Goal: Task Accomplishment & Management: Use online tool/utility

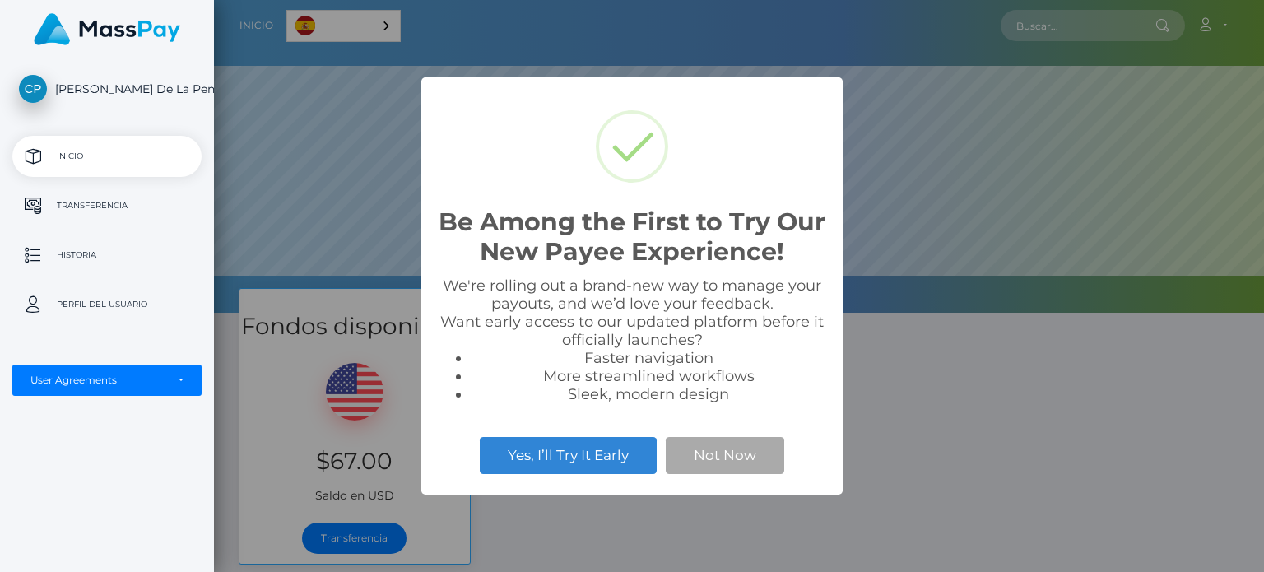
scroll to position [313, 1050]
click at [721, 459] on button "Not Now" at bounding box center [725, 455] width 119 height 36
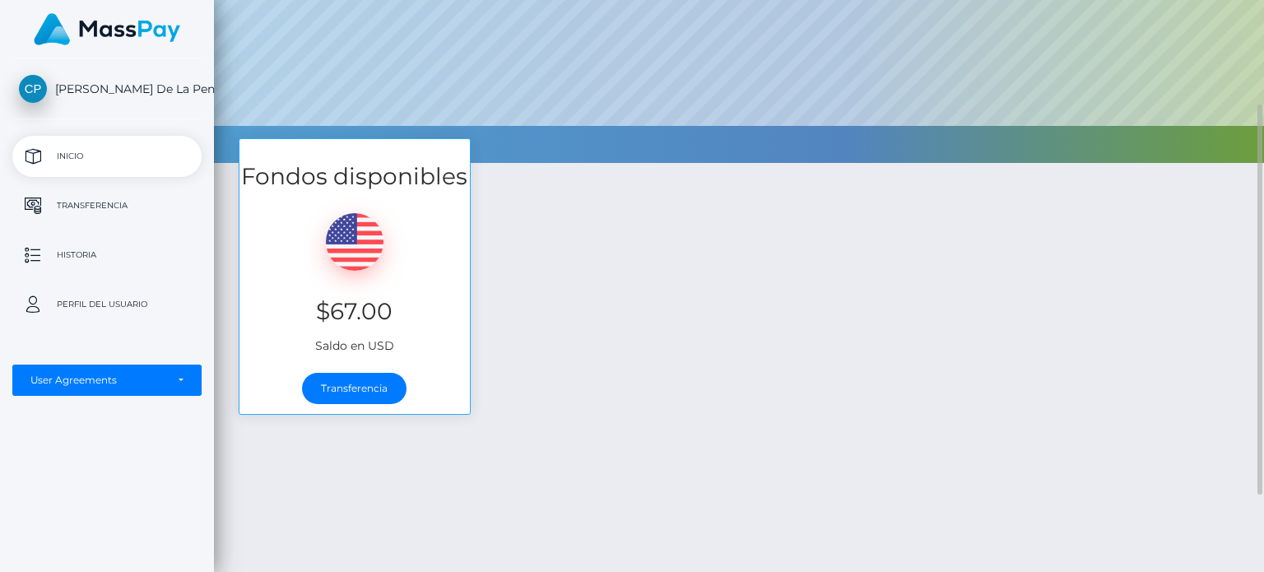
scroll to position [151, 0]
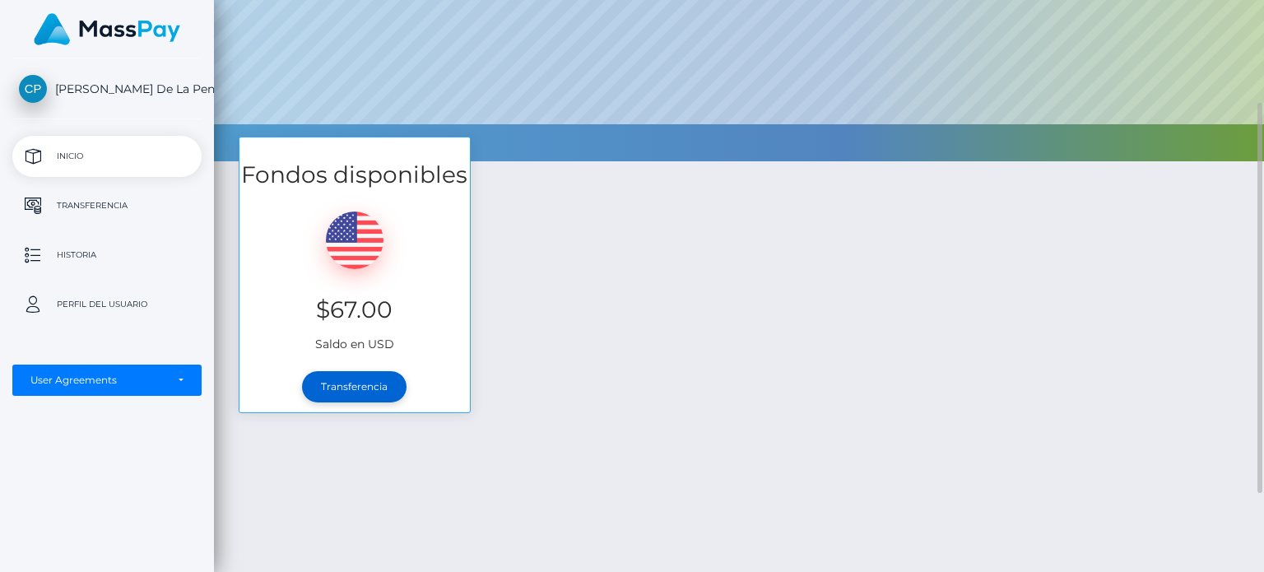
click at [346, 384] on link "Transferencia" at bounding box center [354, 386] width 105 height 31
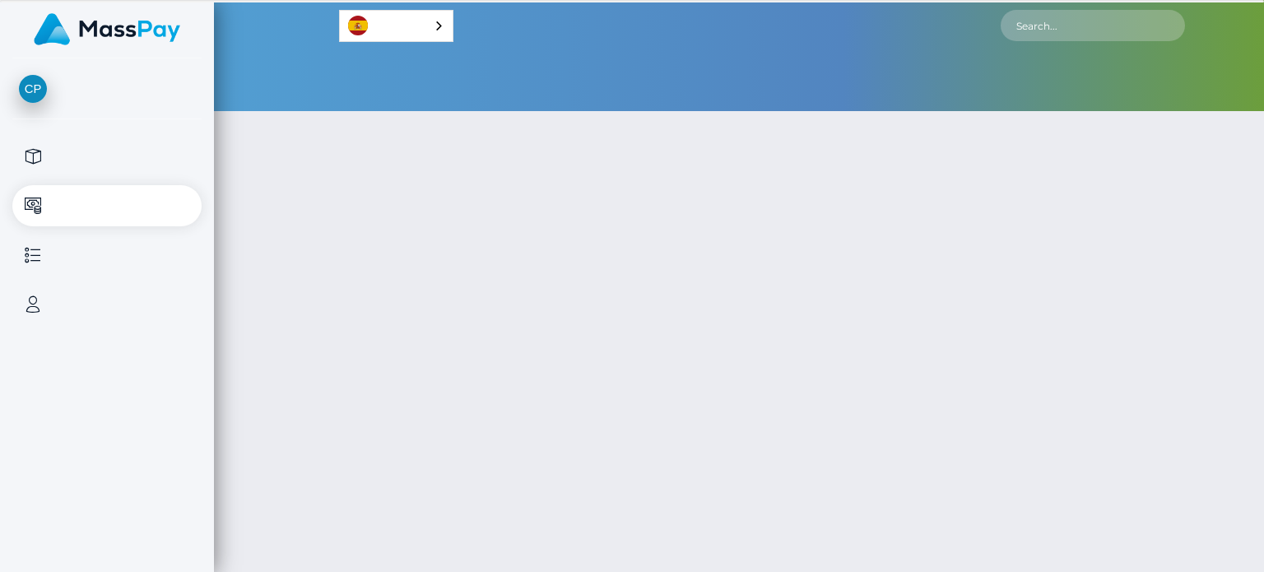
select select
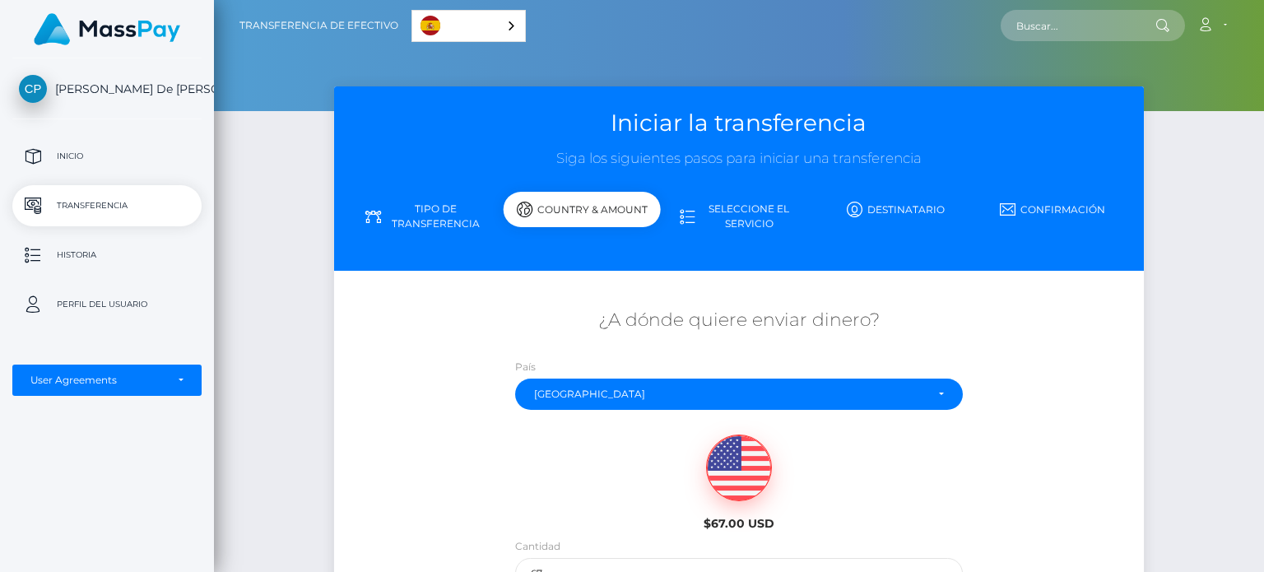
scroll to position [221, 0]
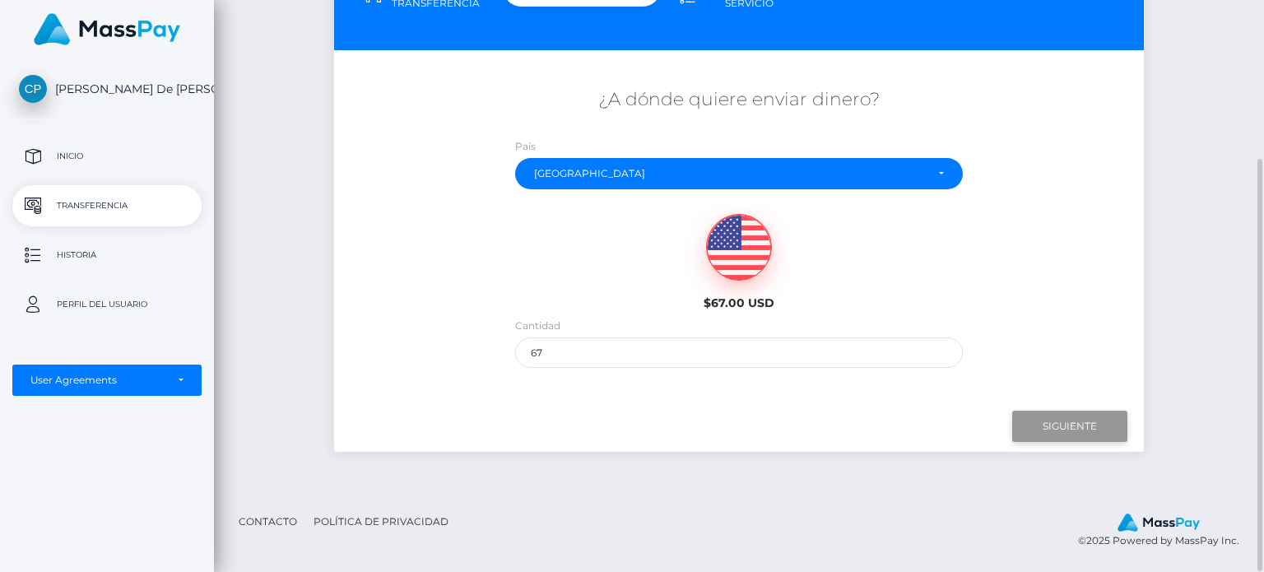
click at [1067, 430] on input "Next" at bounding box center [1070, 426] width 115 height 31
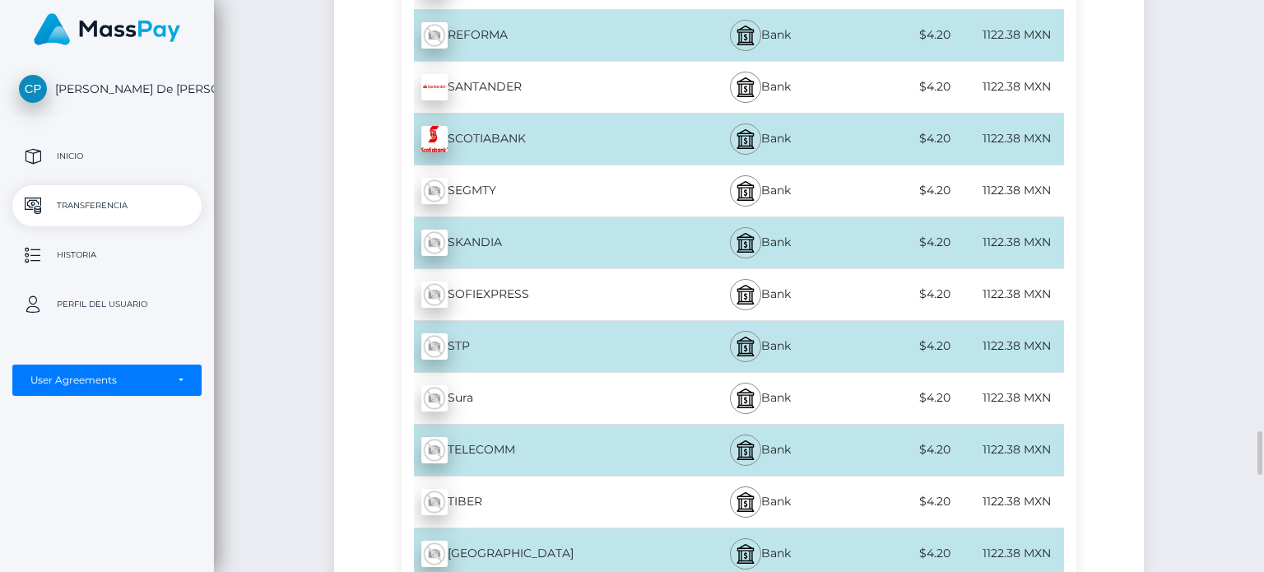
scroll to position [5579, 0]
click at [556, 170] on div "SEGMTY - MXN" at bounding box center [540, 190] width 276 height 46
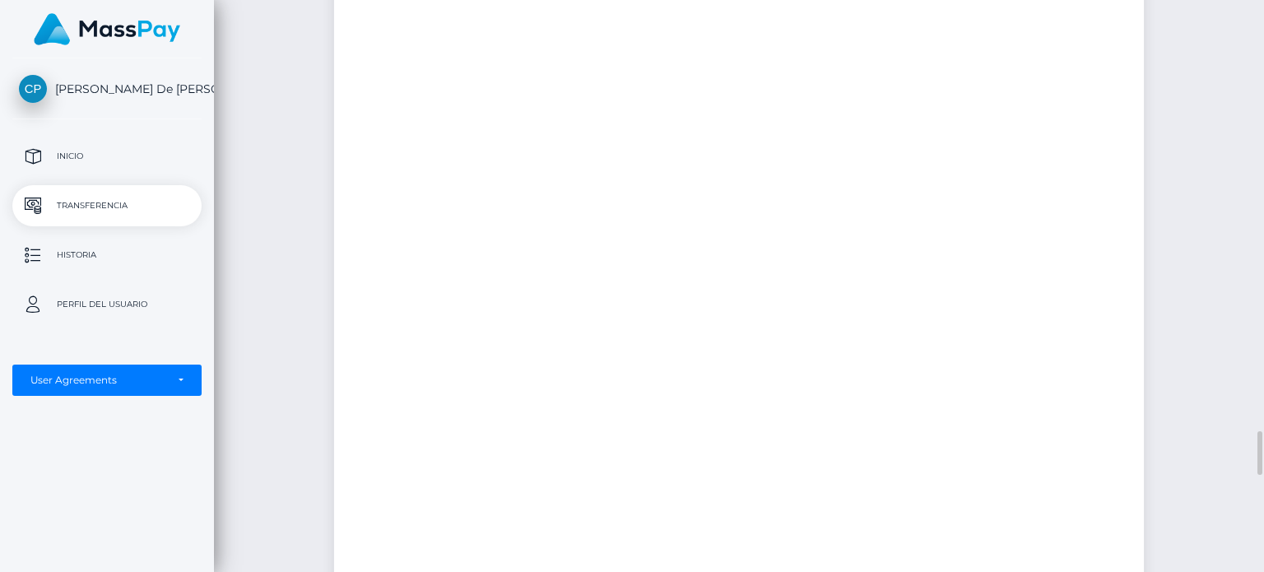
scroll to position [5578, 0]
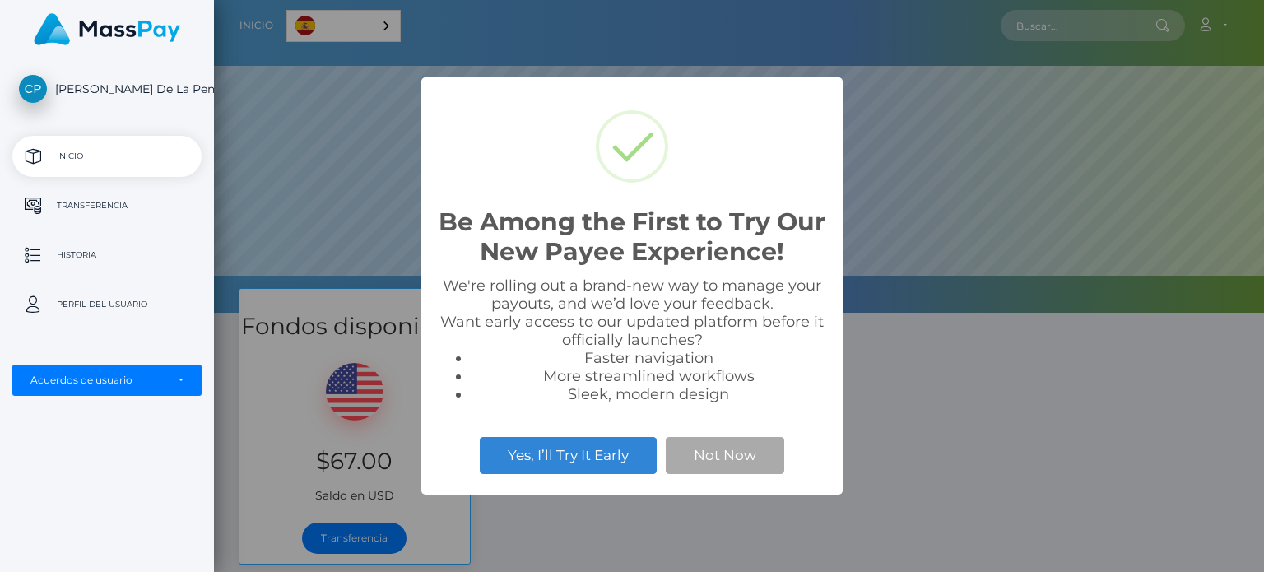
scroll to position [313, 1050]
click at [721, 451] on button "Not Now" at bounding box center [725, 455] width 119 height 36
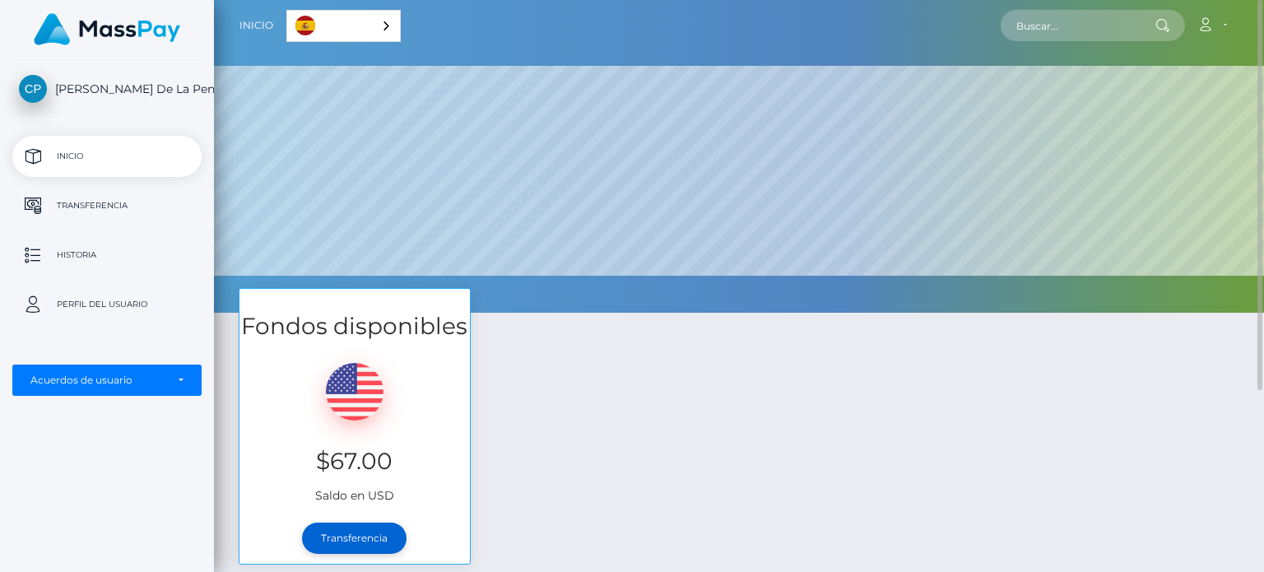
click at [347, 535] on link "Transferencia" at bounding box center [354, 538] width 105 height 31
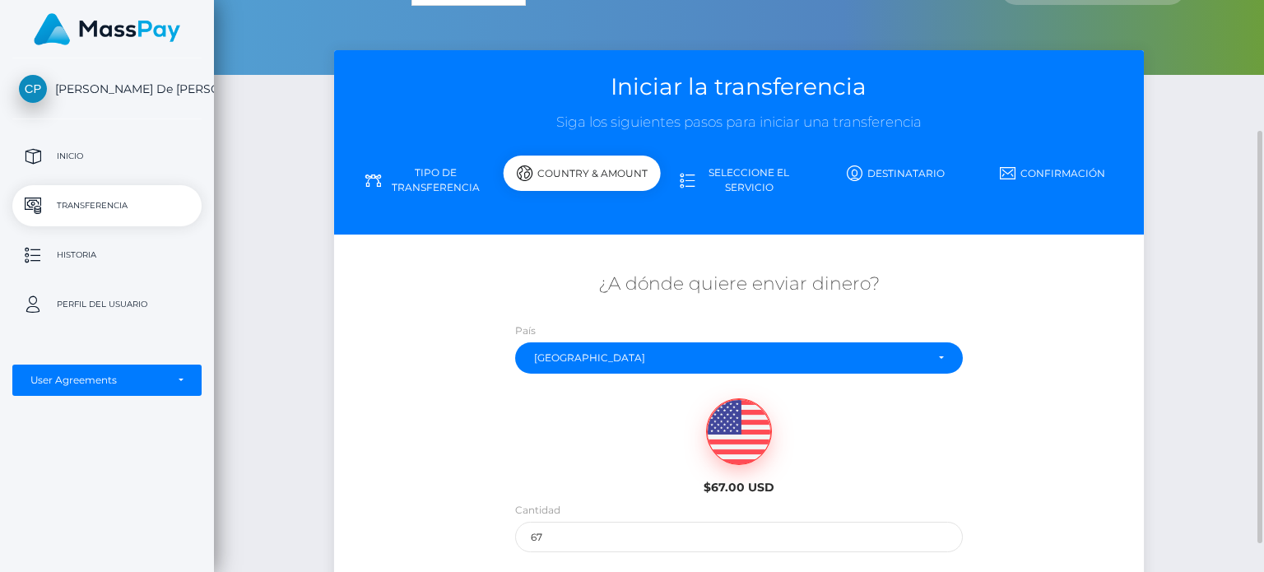
scroll to position [97, 0]
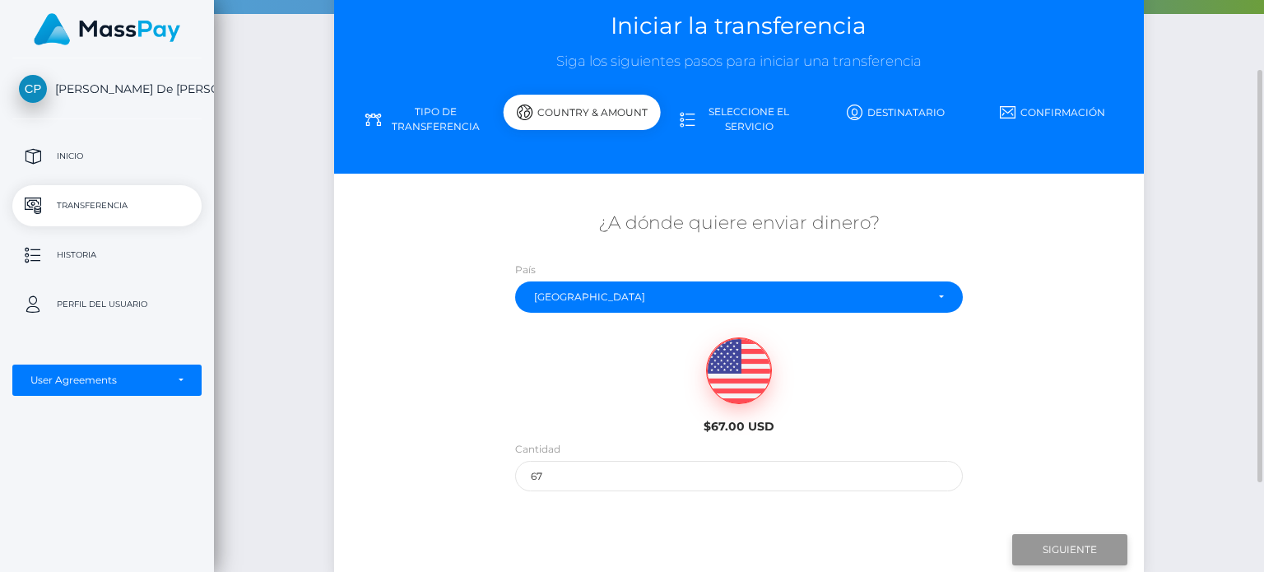
click at [1064, 549] on input "Next" at bounding box center [1070, 549] width 115 height 31
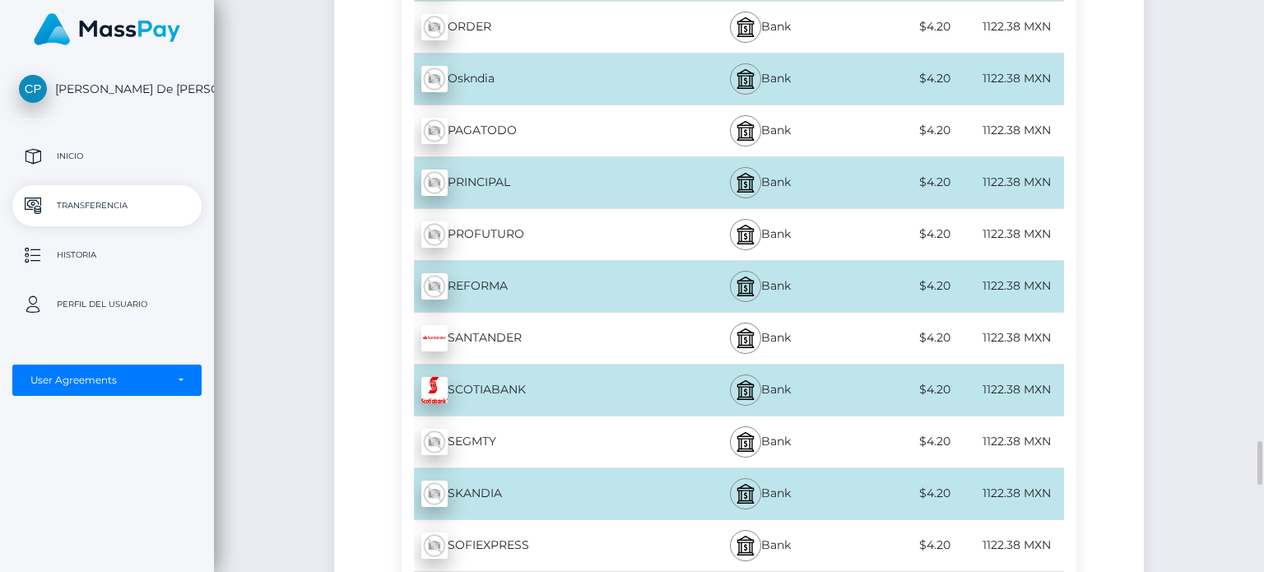
scroll to position [5491, 0]
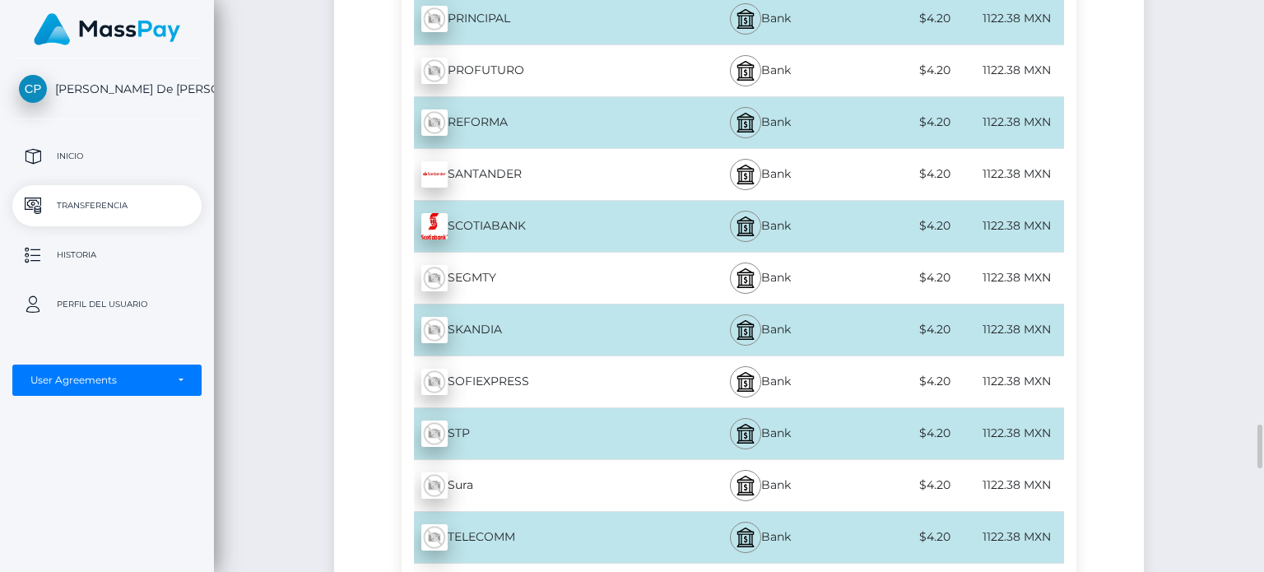
click at [902, 161] on div "$4.20" at bounding box center [899, 174] width 110 height 37
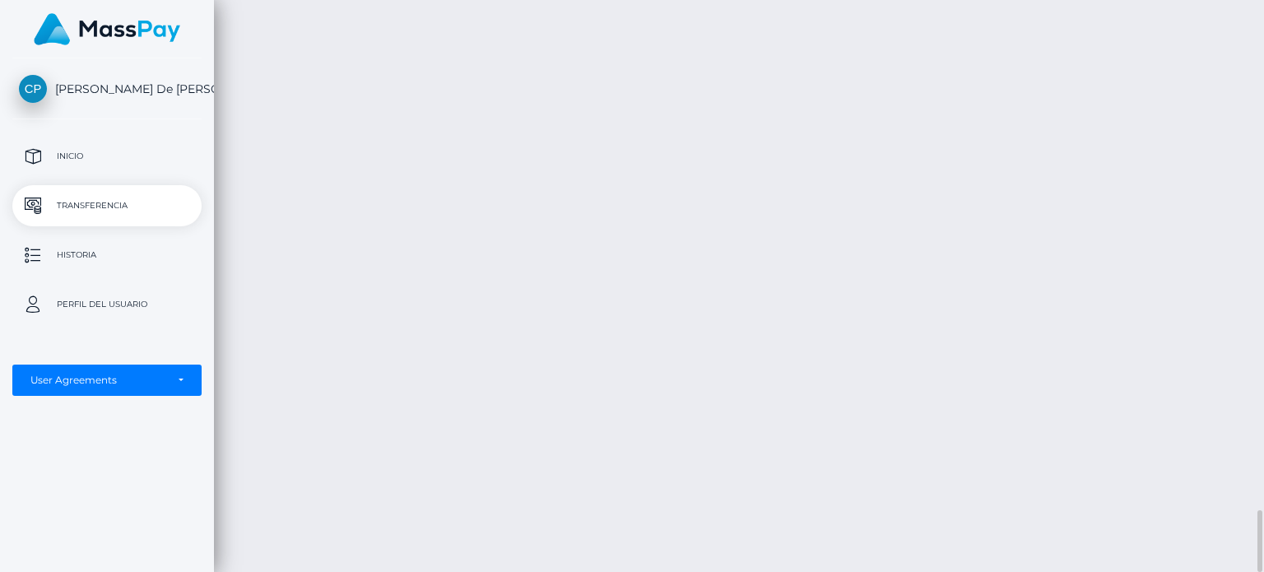
scroll to position [4665, 0]
click at [174, 208] on p "Transferencia" at bounding box center [107, 205] width 176 height 25
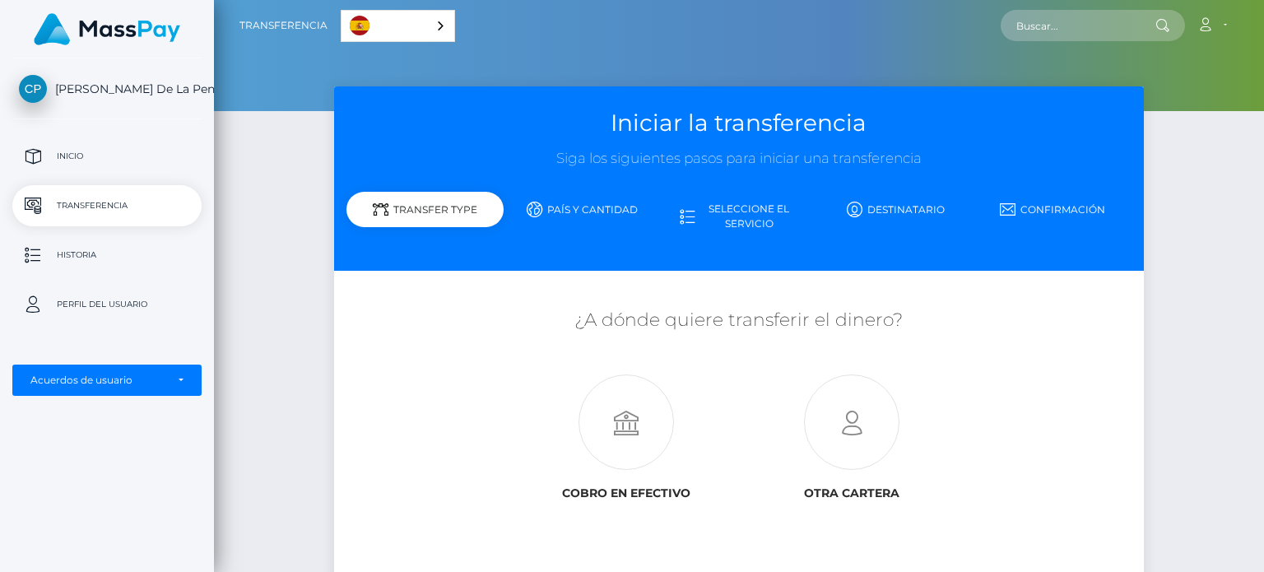
scroll to position [132, 0]
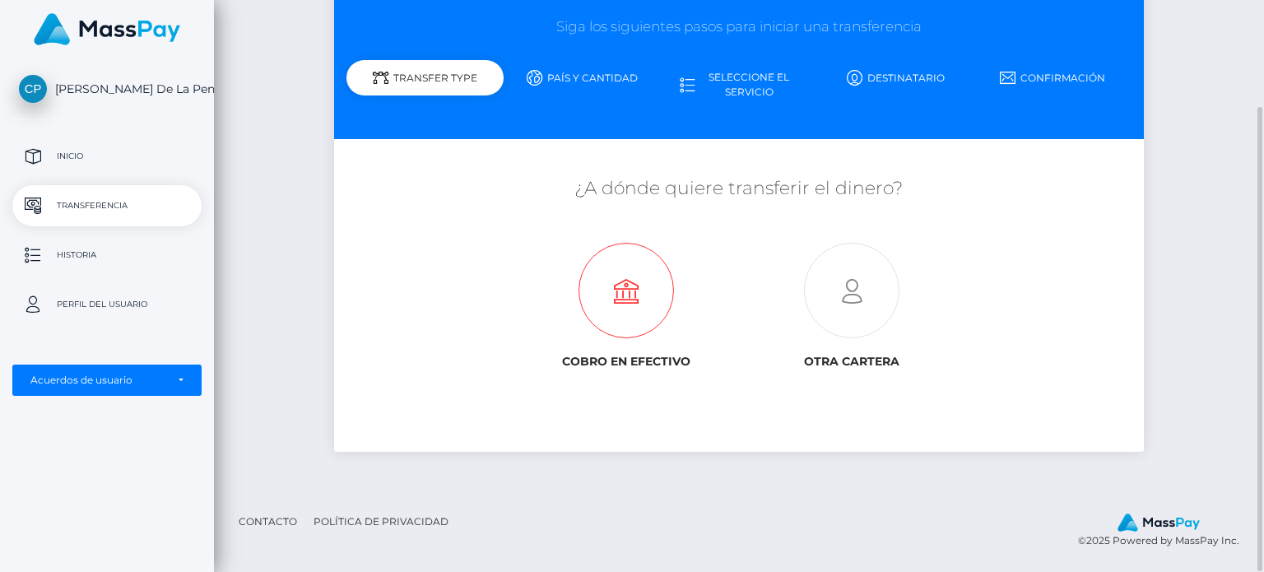
click at [624, 292] on icon at bounding box center [626, 291] width 225 height 95
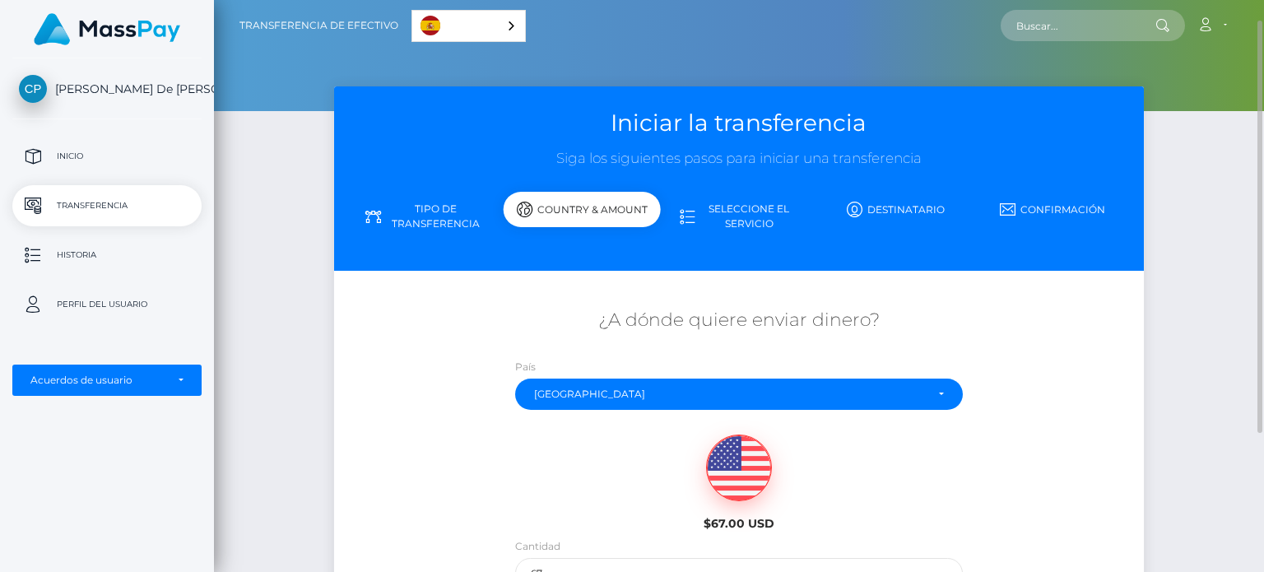
scroll to position [221, 0]
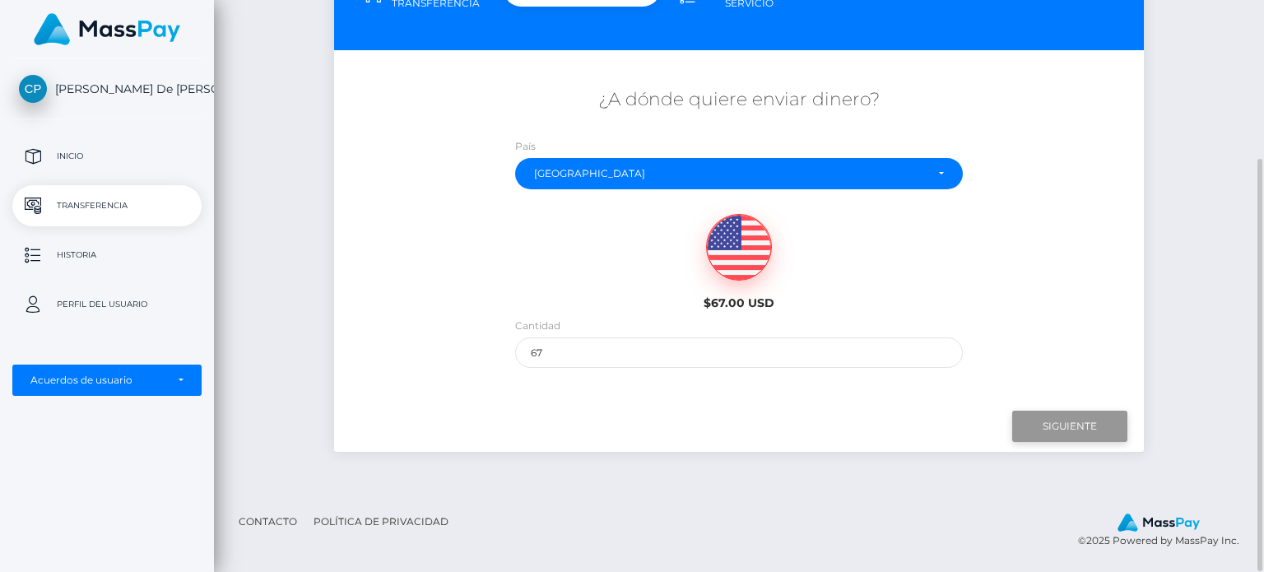
click at [1050, 417] on input "Siguiente" at bounding box center [1070, 426] width 115 height 31
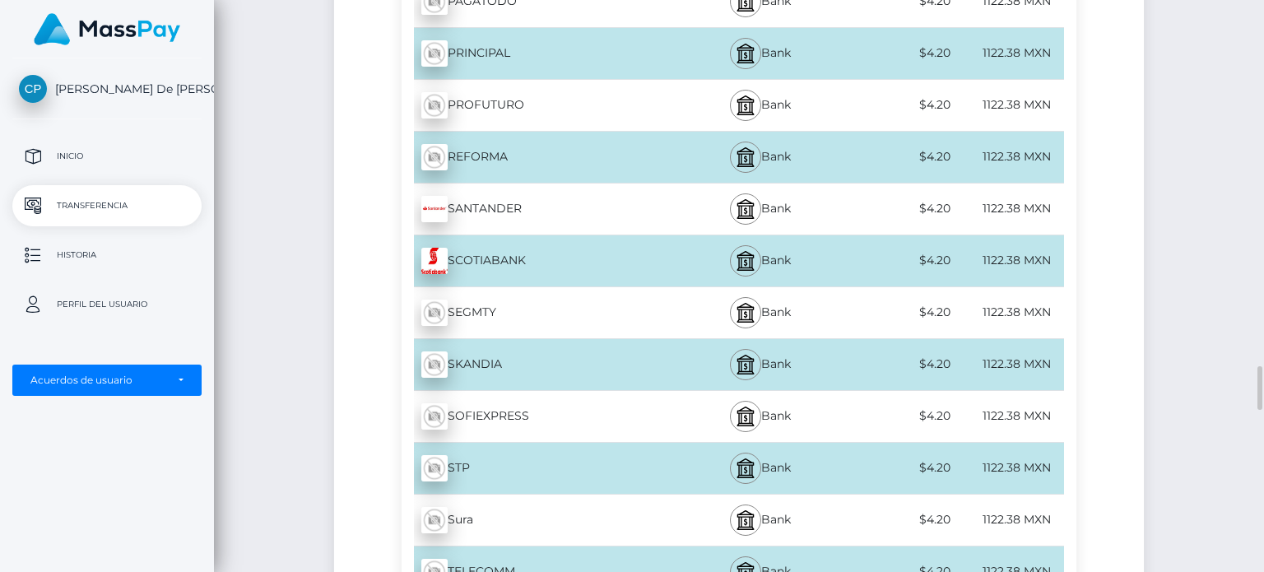
scroll to position [5457, 0]
click at [985, 189] on div "1122.38 MXN" at bounding box center [1009, 207] width 110 height 37
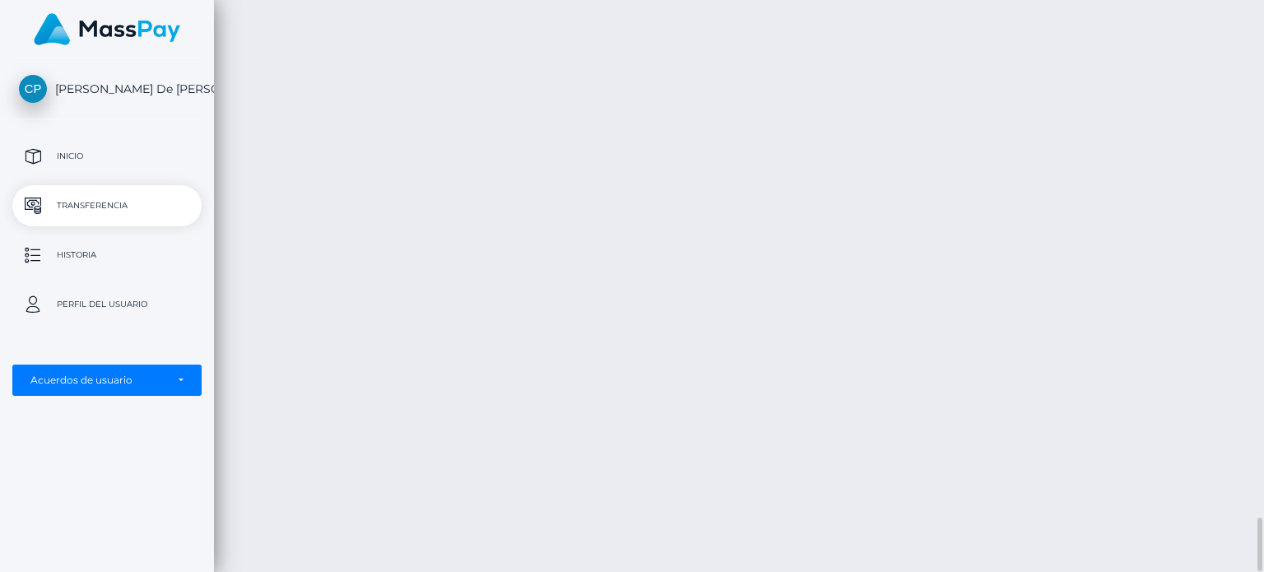
scroll to position [5456, 0]
click at [564, 109] on div "Transferencia de efectivo Español English 中文 (简体) Português (Brasil) Cuenta" at bounding box center [739, 286] width 1050 height 572
click at [94, 194] on p "Transferencia" at bounding box center [107, 205] width 176 height 25
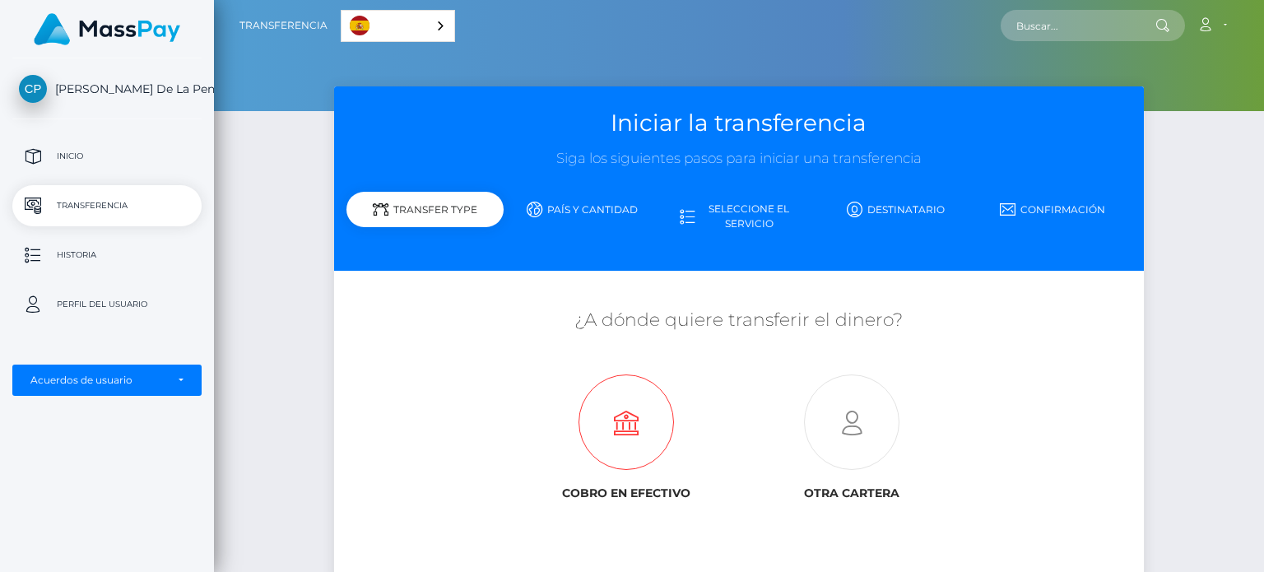
click at [618, 427] on icon at bounding box center [626, 422] width 225 height 95
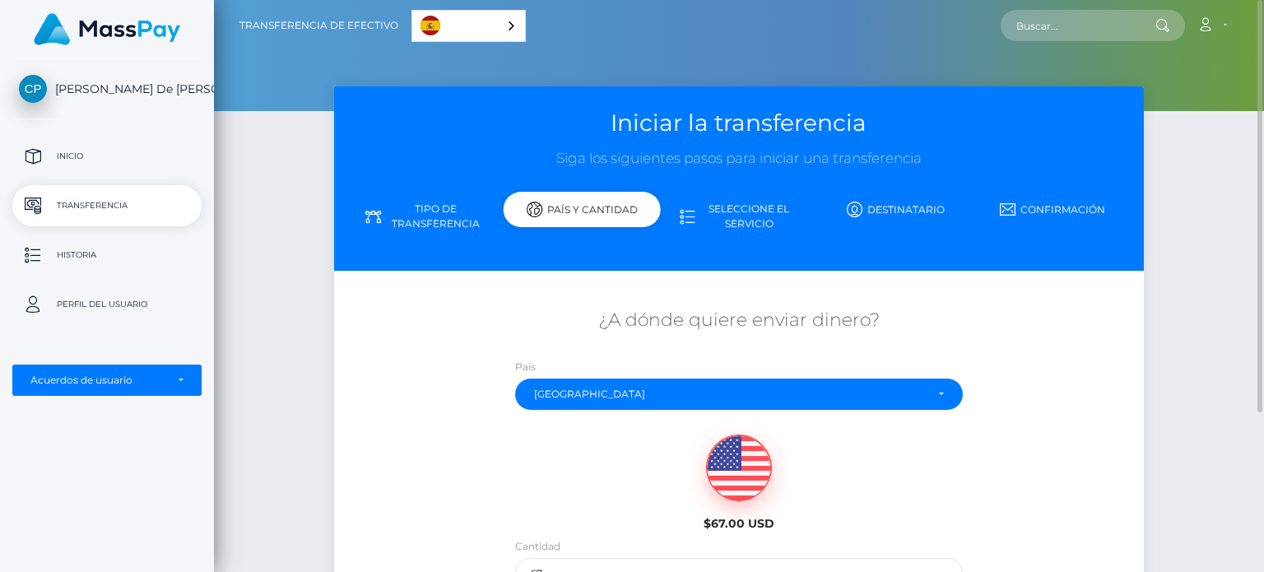
scroll to position [221, 0]
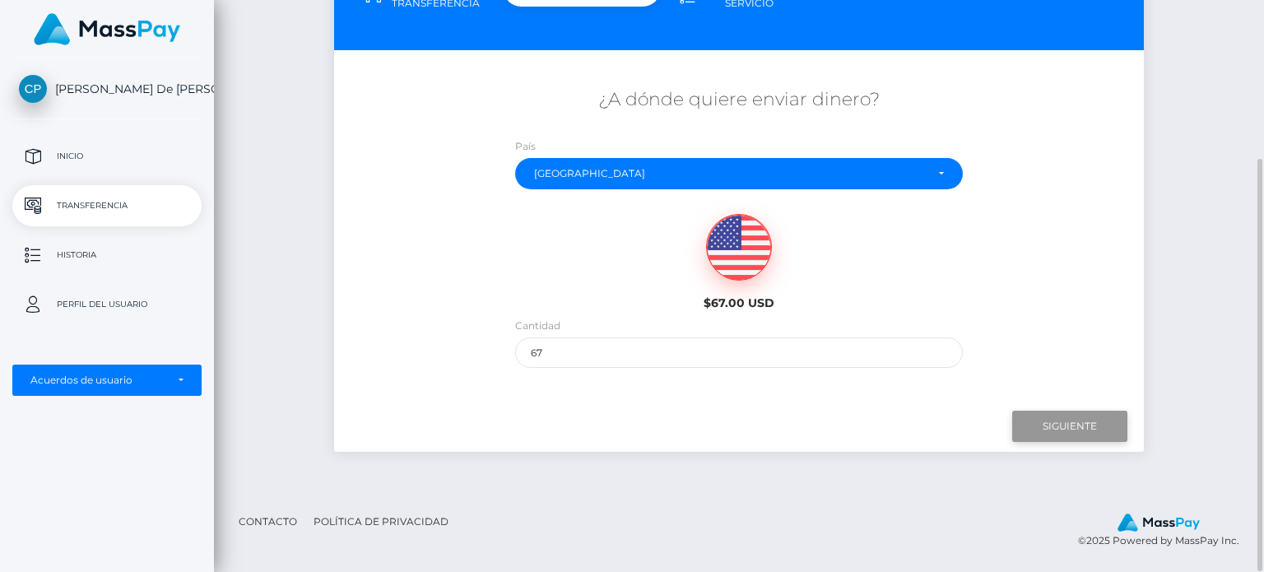
click at [1047, 432] on input "Siguiente" at bounding box center [1070, 426] width 115 height 31
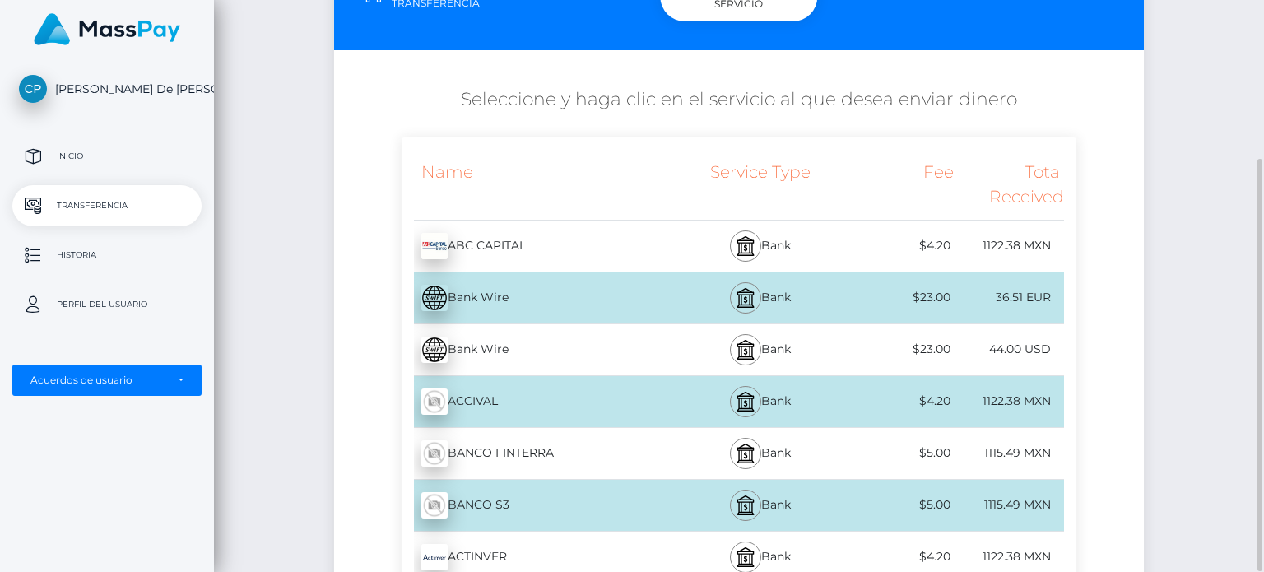
click at [803, 251] on div "Bank" at bounding box center [759, 246] width 165 height 51
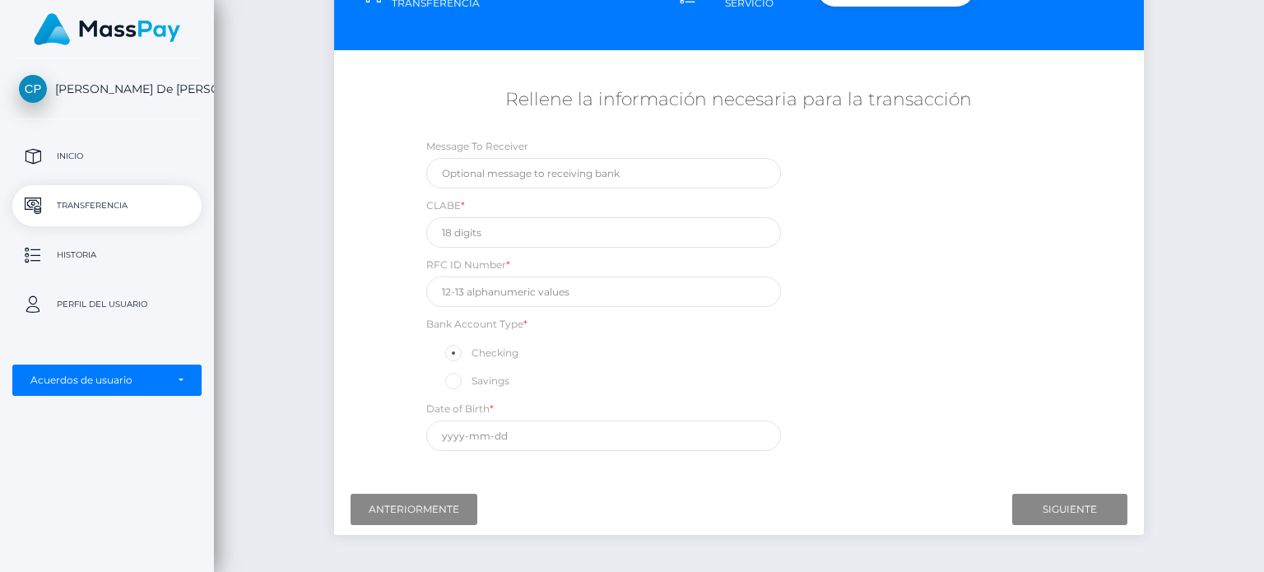
click at [123, 198] on p "Transferencia" at bounding box center [107, 205] width 176 height 25
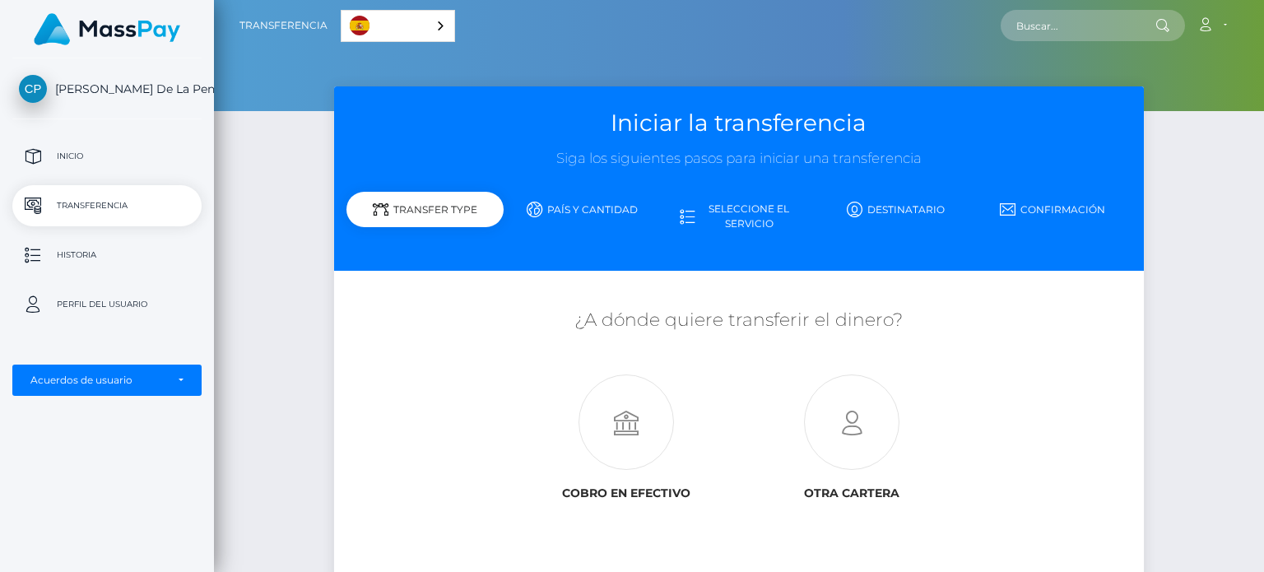
scroll to position [132, 0]
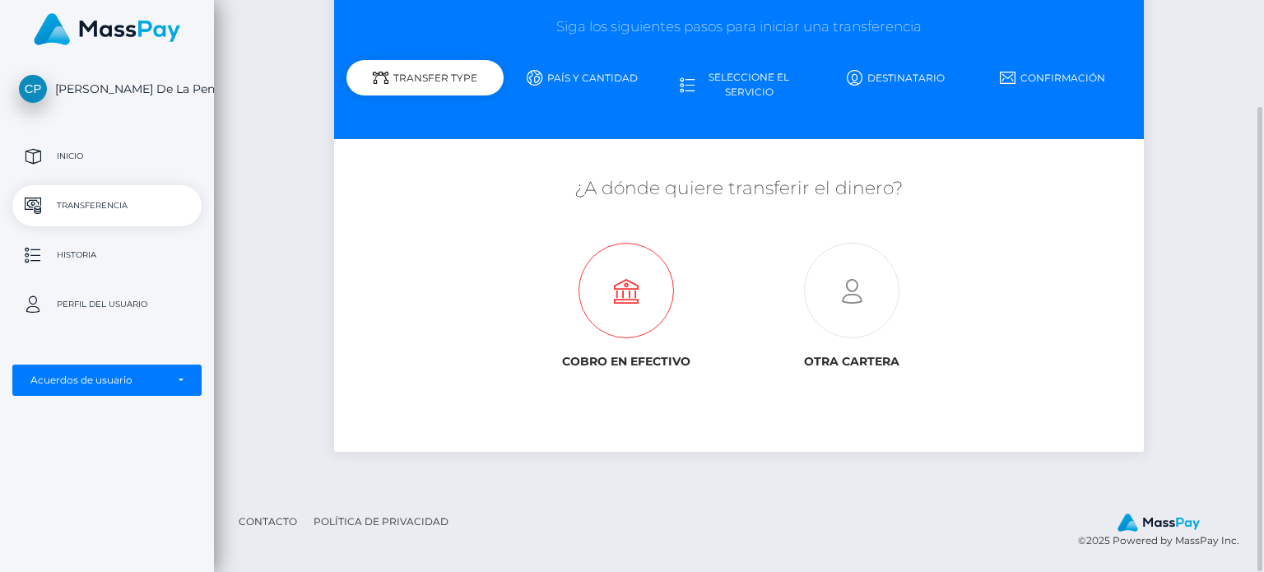
click at [621, 287] on icon at bounding box center [626, 291] width 225 height 95
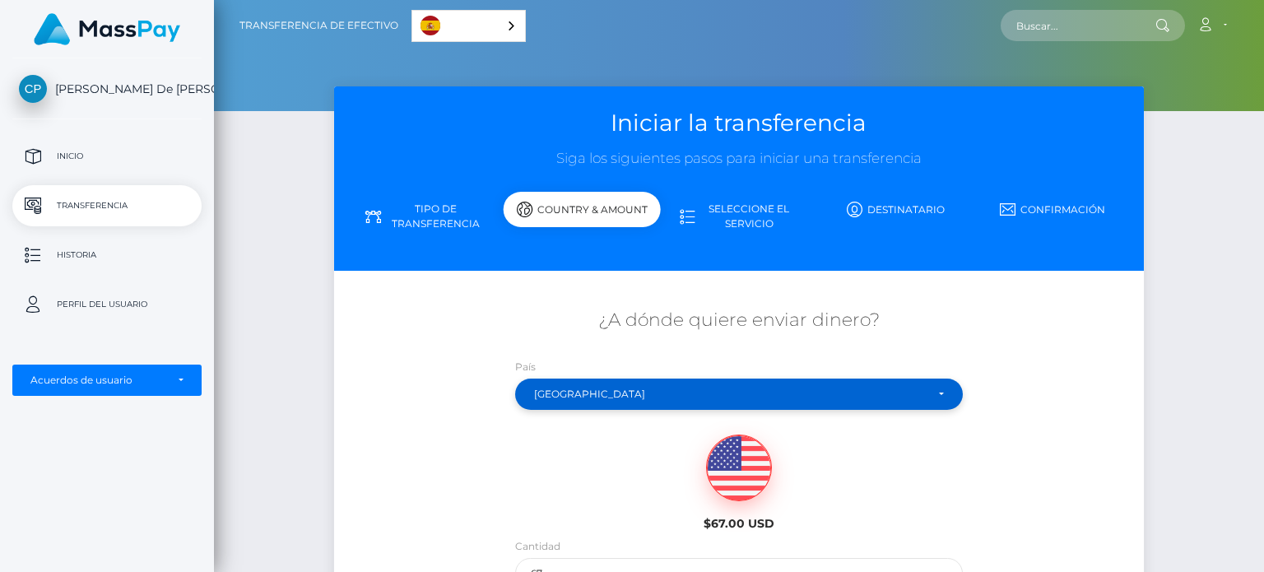
scroll to position [221, 0]
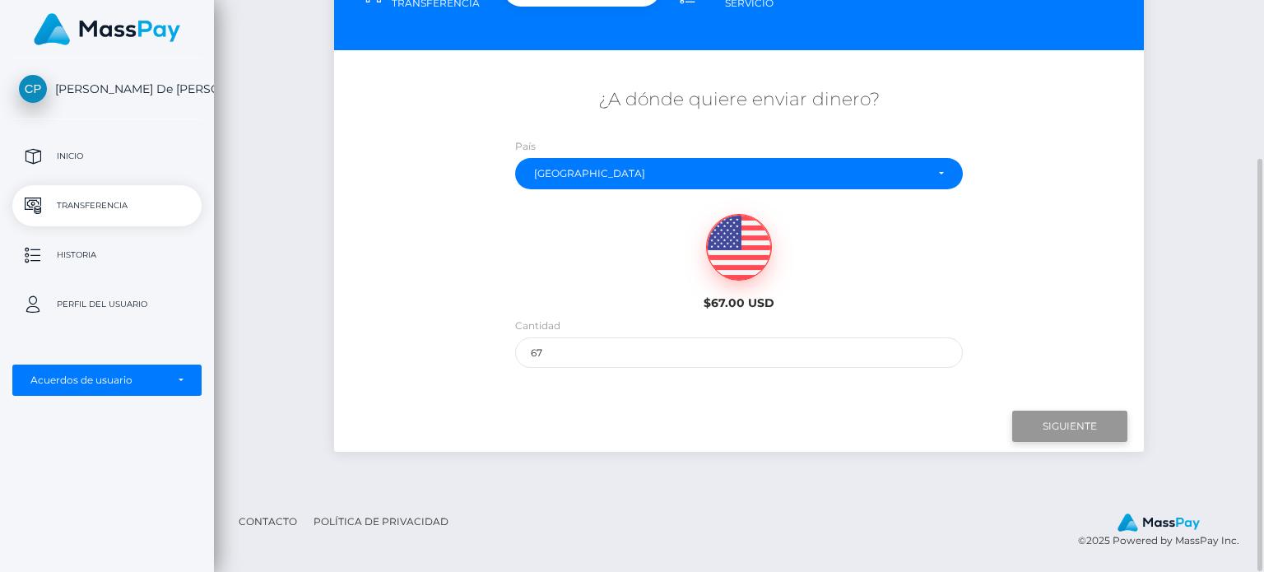
click at [1062, 434] on input "Siguiente" at bounding box center [1070, 426] width 115 height 31
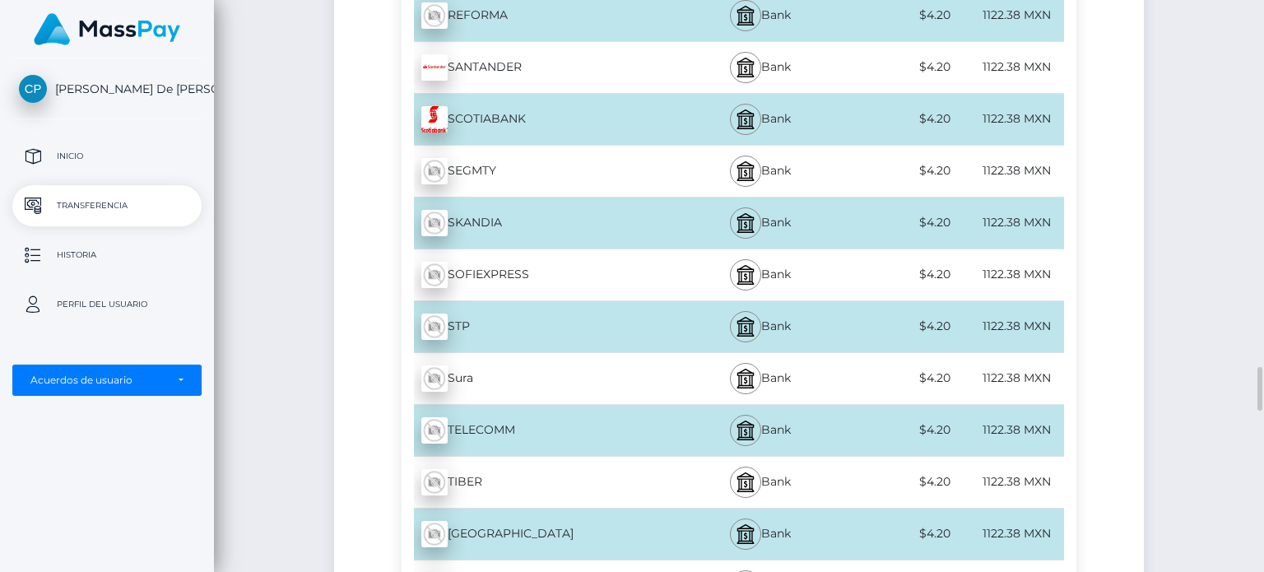
scroll to position [5601, 0]
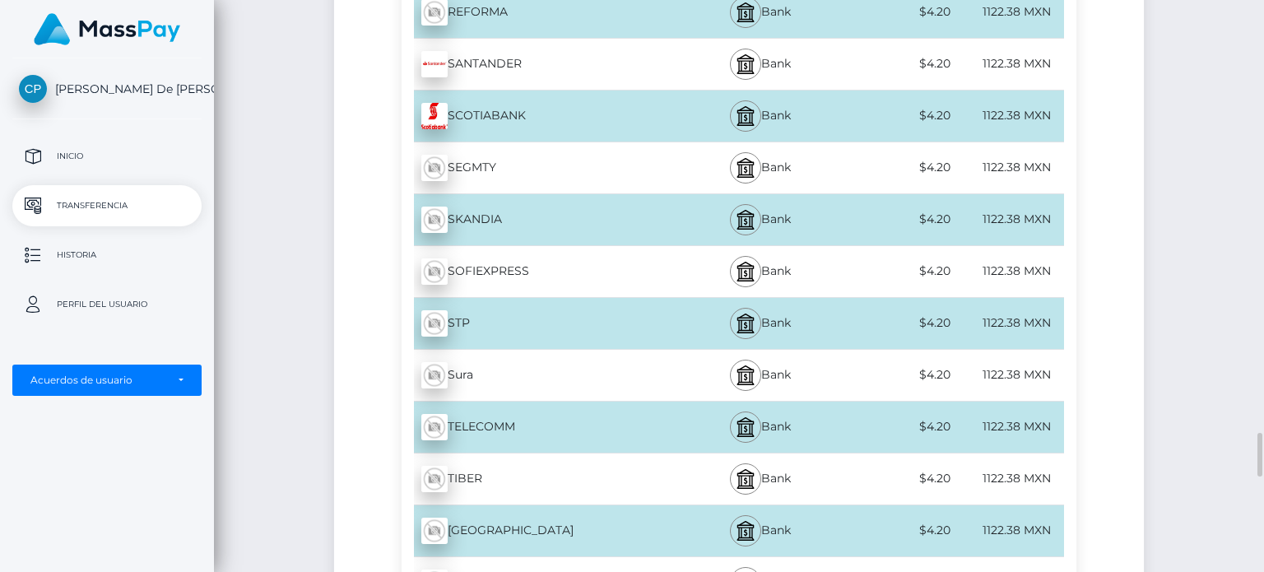
click at [830, 304] on div "Bank" at bounding box center [759, 323] width 165 height 51
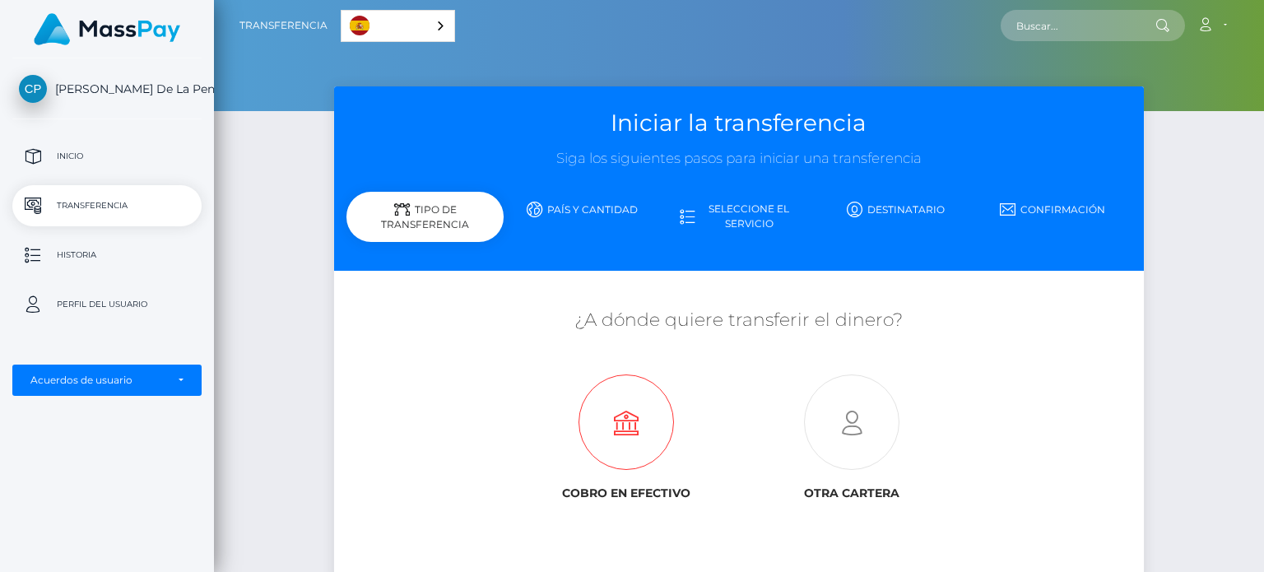
click at [621, 410] on icon at bounding box center [626, 422] width 225 height 95
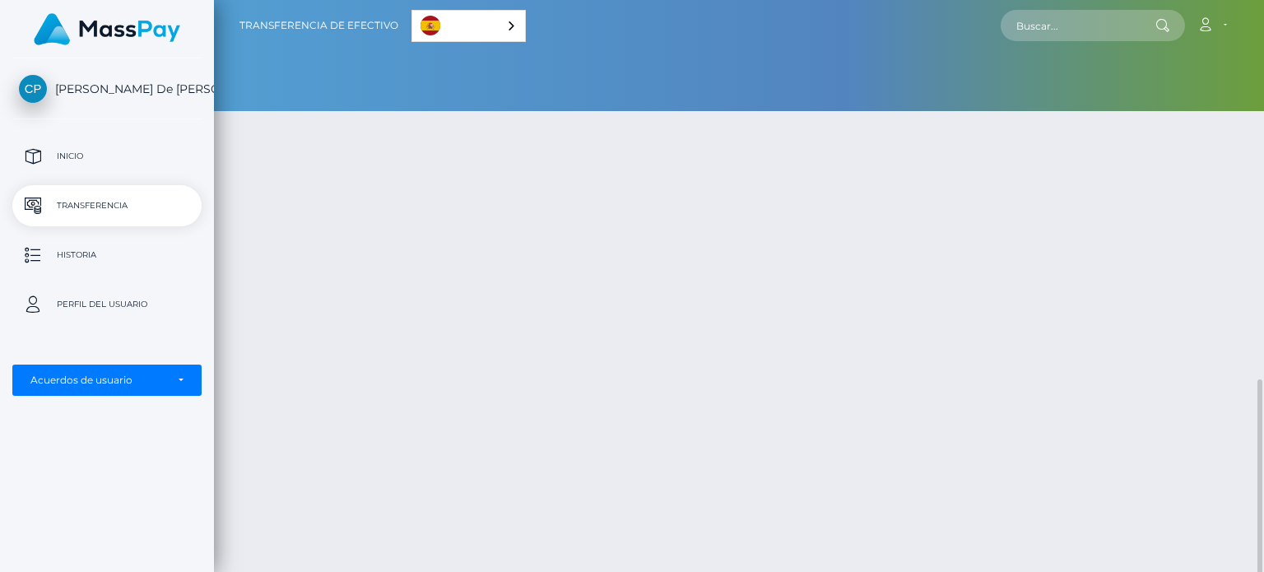
scroll to position [221, 0]
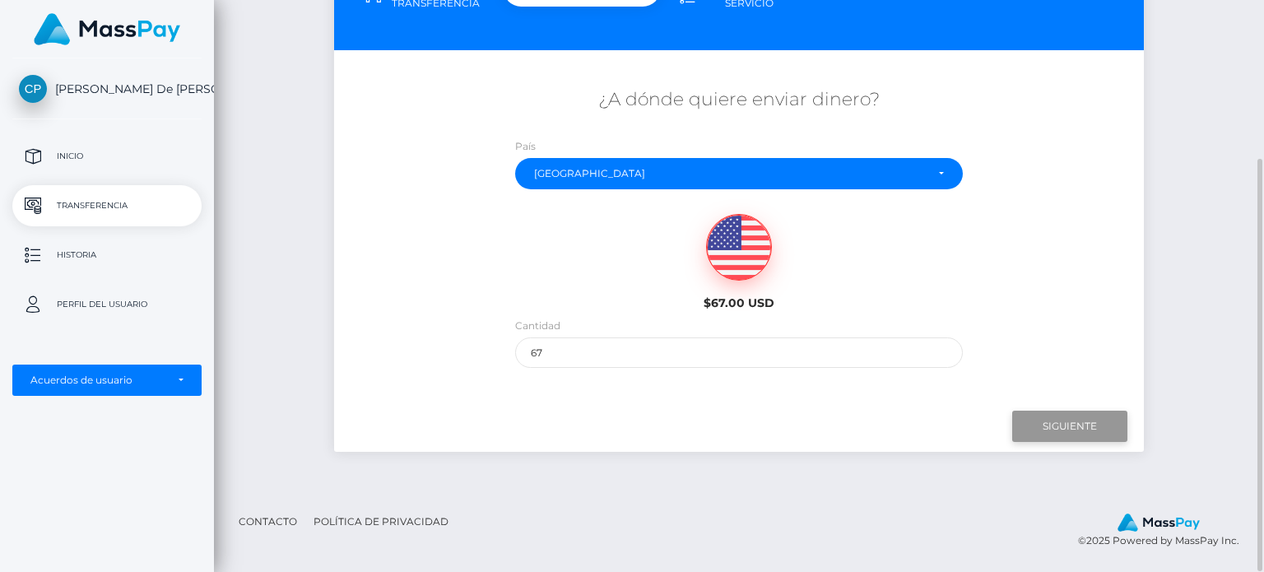
click at [1091, 424] on input "Siguiente" at bounding box center [1070, 426] width 115 height 31
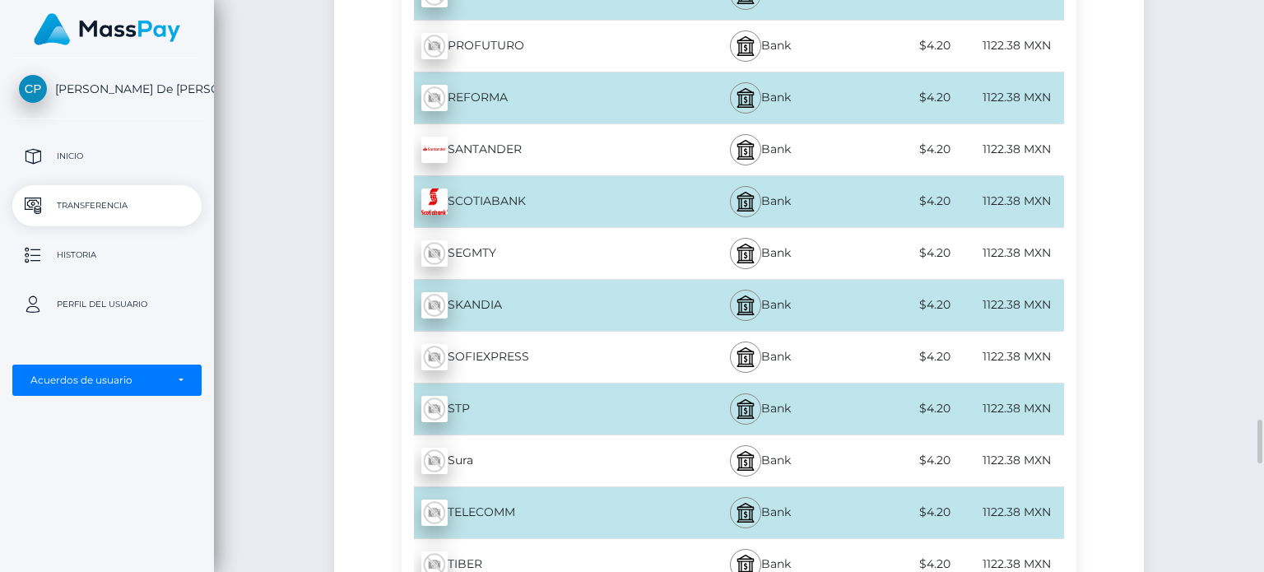
scroll to position [5529, 0]
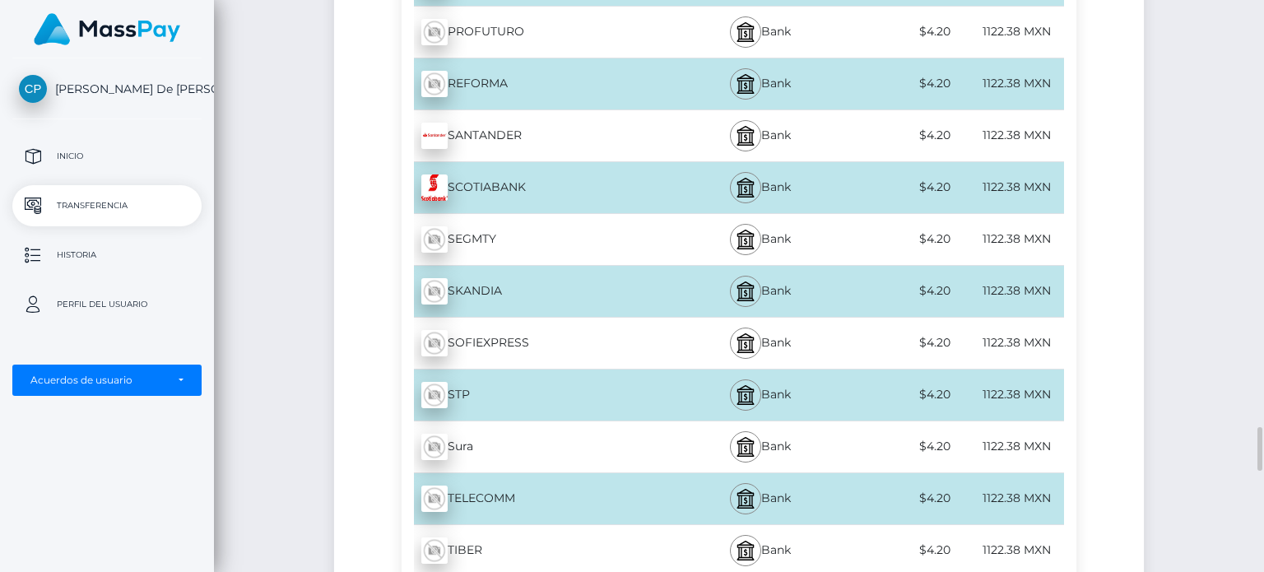
click at [947, 119] on div "$4.20" at bounding box center [899, 135] width 110 height 37
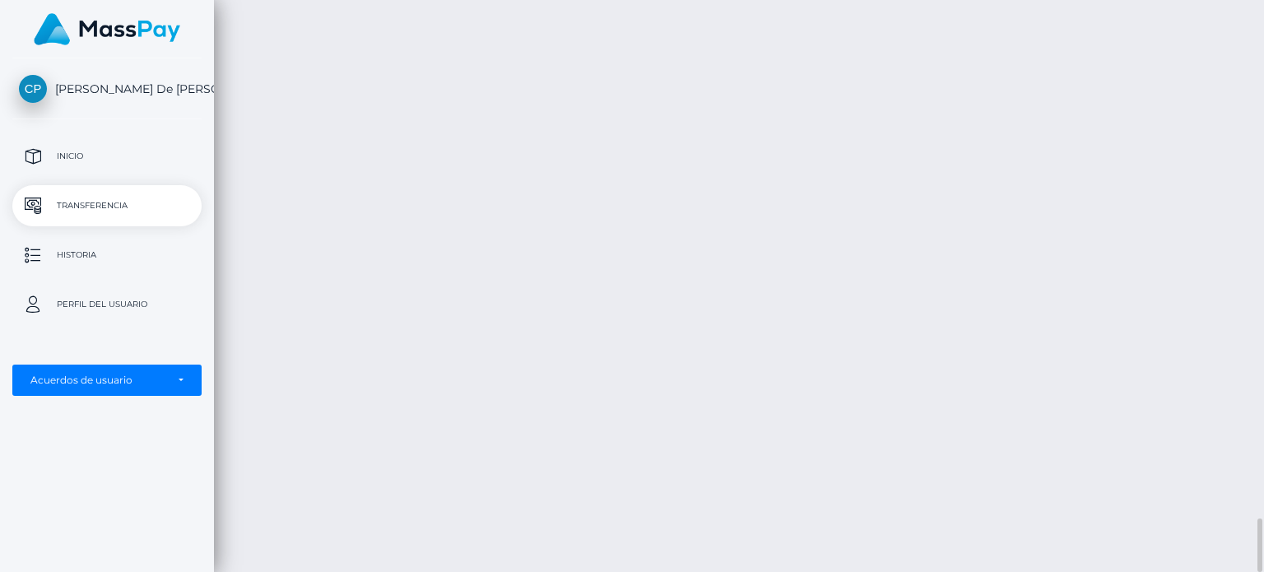
scroll to position [5528, 0]
click at [669, 203] on div "Transferencia de efectivo Español English 中文 (简体) Português (Brasil) Cuenta" at bounding box center [739, 286] width 1050 height 572
click at [72, 196] on p "Transferencia" at bounding box center [107, 205] width 176 height 25
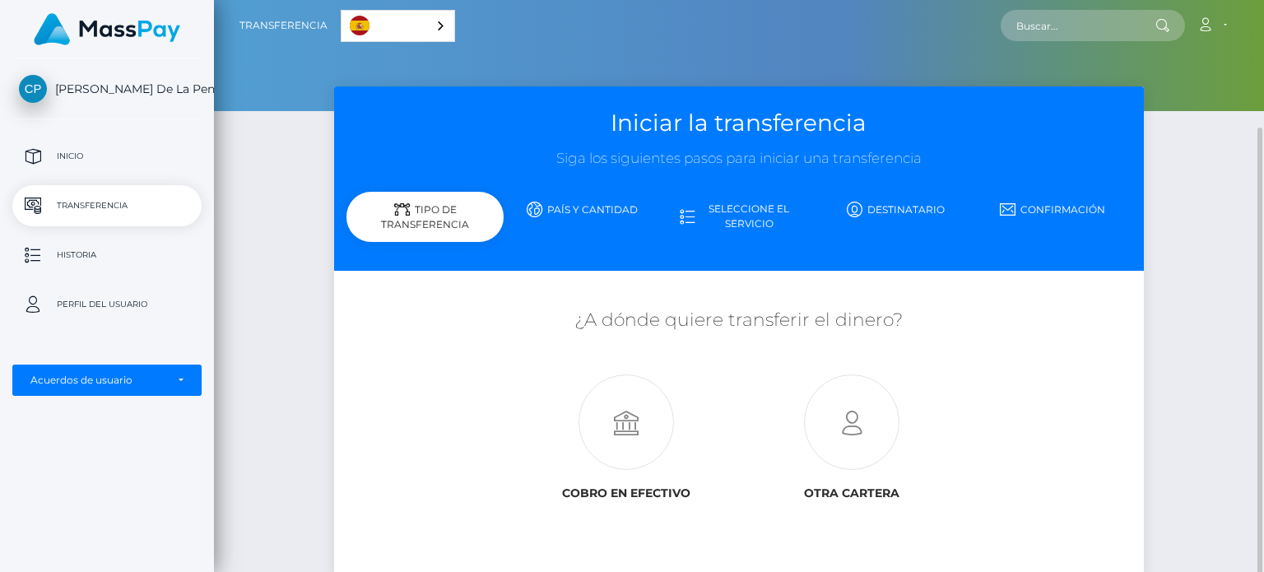
scroll to position [132, 0]
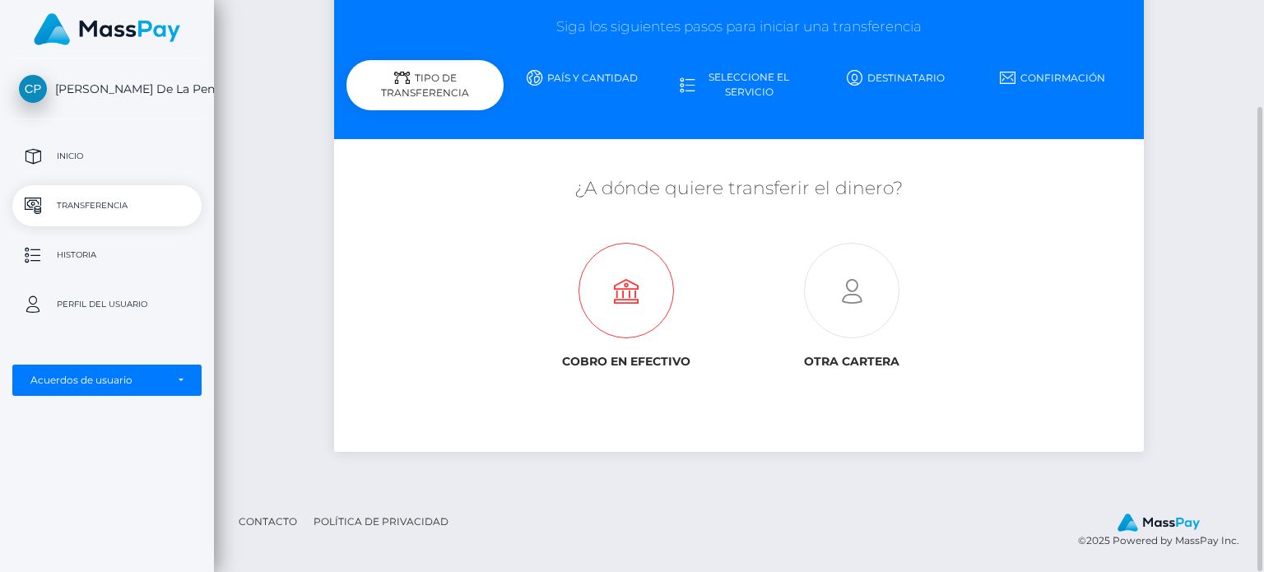
click at [586, 292] on icon at bounding box center [626, 291] width 225 height 95
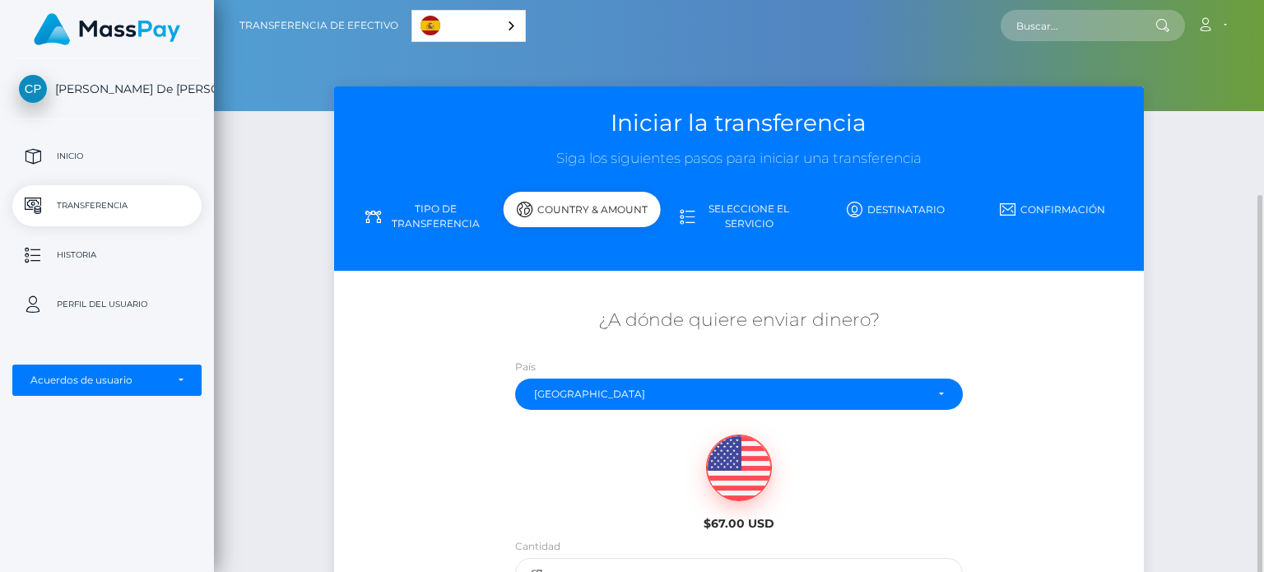
scroll to position [221, 0]
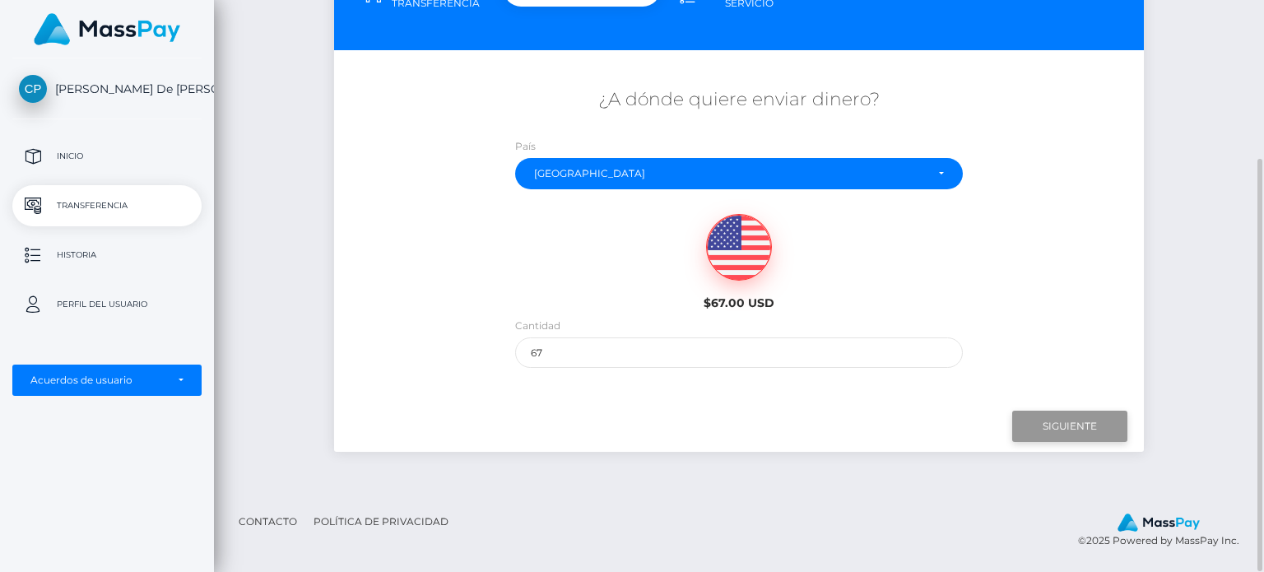
click at [1040, 437] on input "Siguiente" at bounding box center [1070, 426] width 115 height 31
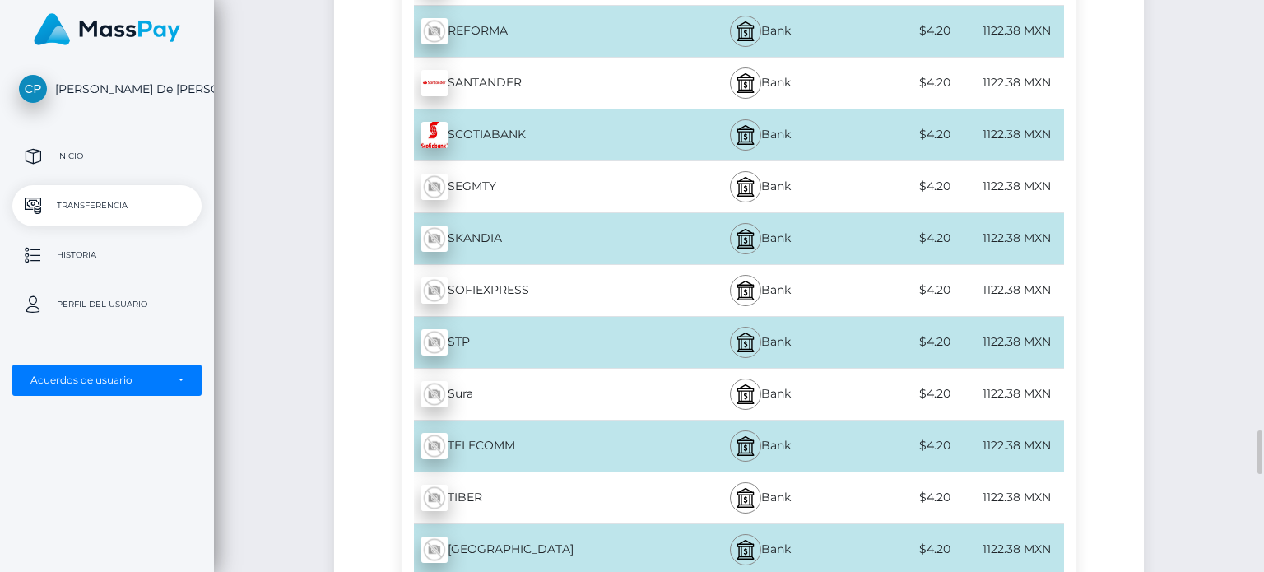
scroll to position [5581, 0]
click at [747, 74] on img at bounding box center [746, 84] width 20 height 20
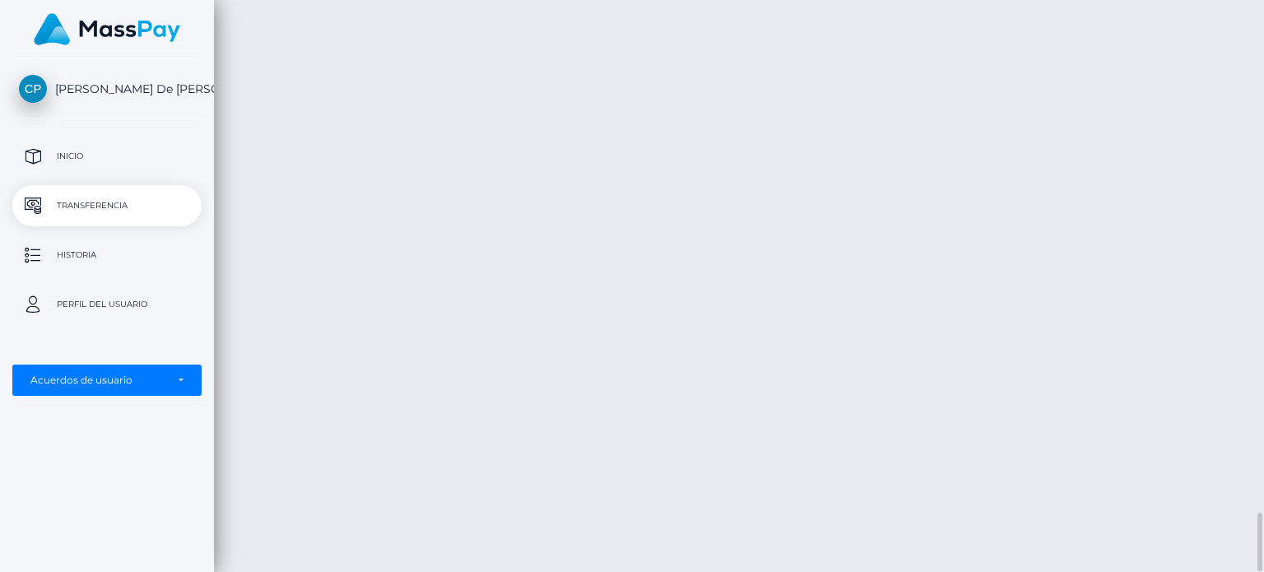
scroll to position [4988, 0]
click at [109, 199] on p "Transferencia" at bounding box center [107, 205] width 176 height 25
